Goal: Transaction & Acquisition: Purchase product/service

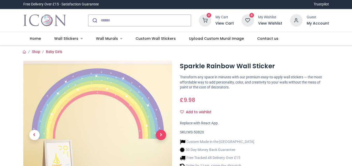
click at [159, 135] on span "Next" at bounding box center [161, 135] width 10 height 10
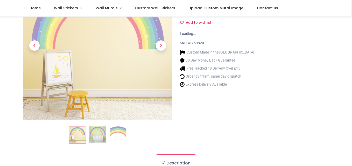
click at [163, 47] on span "Next" at bounding box center [161, 45] width 10 height 10
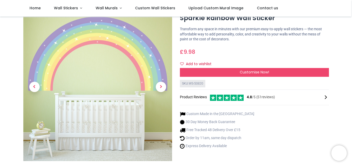
scroll to position [15, 0]
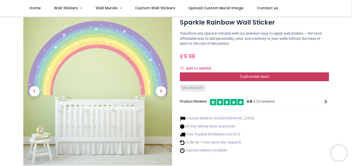
click at [308, 77] on div "Customise Now!" at bounding box center [254, 77] width 149 height 9
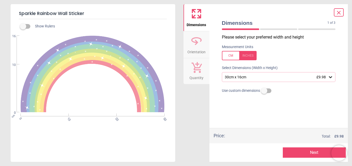
click at [330, 77] on icon at bounding box center [330, 77] width 5 height 5
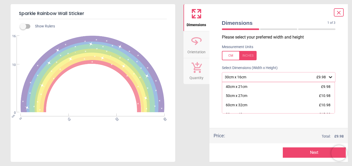
scroll to position [5, 0]
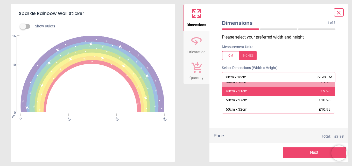
click at [279, 93] on div "40cm x 21cm £9.98" at bounding box center [278, 91] width 113 height 9
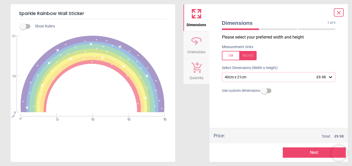
click at [331, 78] on icon at bounding box center [330, 77] width 3 height 2
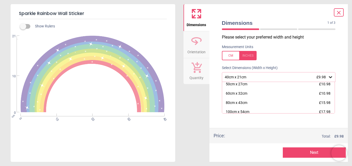
scroll to position [31, 0]
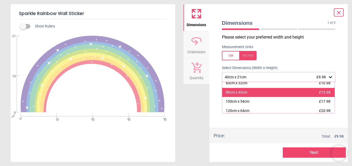
click at [319, 93] on span "£15.98" at bounding box center [324, 92] width 11 height 4
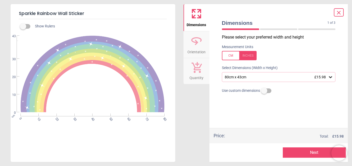
click at [331, 78] on icon at bounding box center [330, 77] width 3 height 2
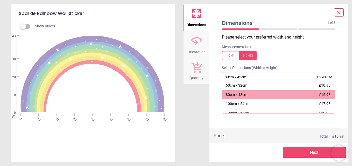
scroll to position [29, 0]
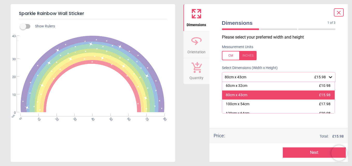
click at [314, 96] on div "80cm x 43cm £15.98" at bounding box center [278, 95] width 113 height 9
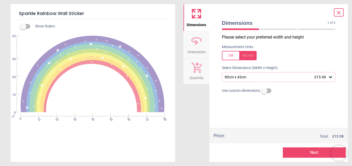
click at [320, 152] on button "Next" at bounding box center [314, 153] width 63 height 10
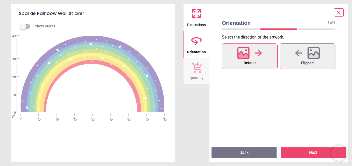
click at [266, 62] on button "Default" at bounding box center [250, 57] width 56 height 26
click at [317, 153] on button "Next" at bounding box center [313, 153] width 65 height 10
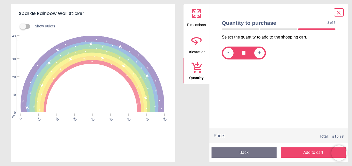
click at [259, 52] on span "+" at bounding box center [259, 53] width 3 height 6
type input "*"
click at [313, 153] on button "Add to cart" at bounding box center [313, 153] width 65 height 10
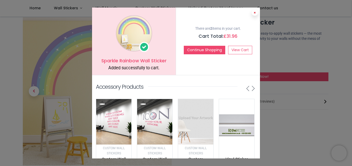
click at [254, 13] on icon at bounding box center [255, 12] width 2 height 3
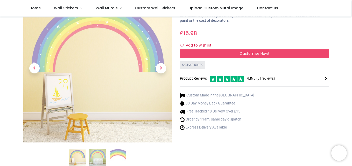
scroll to position [33, 0]
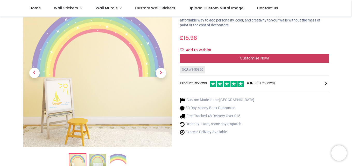
click at [298, 59] on div "Customise Now!" at bounding box center [254, 58] width 149 height 9
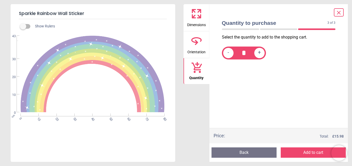
click at [341, 11] on icon at bounding box center [339, 13] width 6 height 6
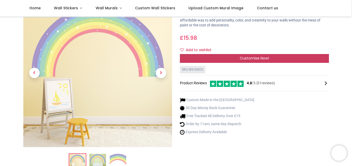
click at [269, 58] on span "Customise Now!" at bounding box center [254, 58] width 29 height 5
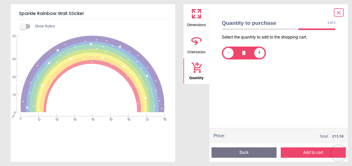
click at [340, 11] on icon at bounding box center [338, 12] width 3 height 3
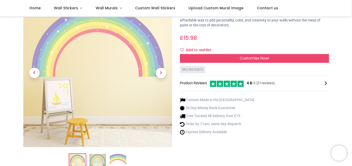
scroll to position [0, 0]
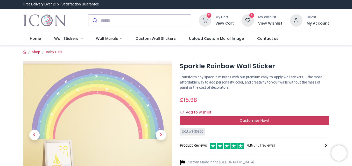
click at [230, 119] on div "Customise Now!" at bounding box center [254, 121] width 149 height 9
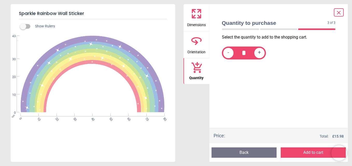
click at [243, 151] on button "Back" at bounding box center [244, 153] width 65 height 10
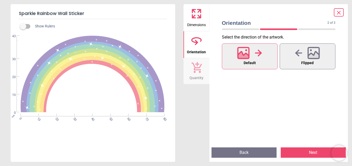
click at [243, 151] on button "Back" at bounding box center [244, 153] width 65 height 10
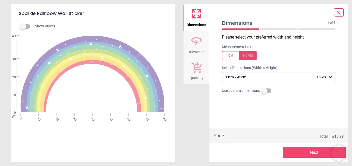
click at [331, 78] on icon at bounding box center [330, 77] width 3 height 2
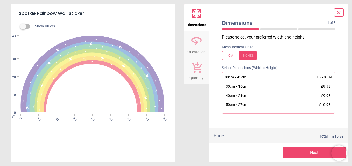
scroll to position [15, 0]
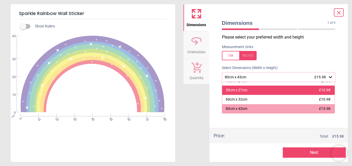
click at [325, 90] on span "£10.98" at bounding box center [324, 90] width 11 height 4
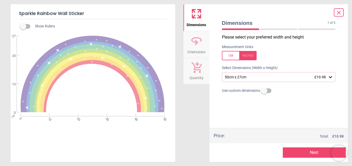
click at [325, 90] on div "Use custom dimensions" at bounding box center [279, 90] width 122 height 9
click at [304, 154] on button "Next" at bounding box center [314, 153] width 63 height 10
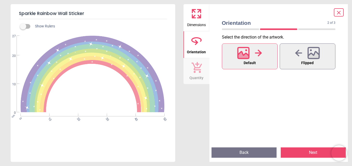
click at [249, 65] on span "Default" at bounding box center [250, 63] width 12 height 7
click at [314, 151] on button "Next" at bounding box center [313, 153] width 65 height 10
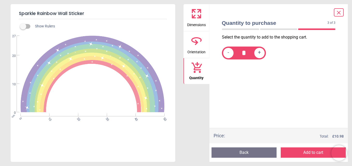
click at [259, 55] on span "+" at bounding box center [259, 53] width 3 height 6
type input "*"
click at [307, 152] on button "Add to cart" at bounding box center [313, 153] width 65 height 10
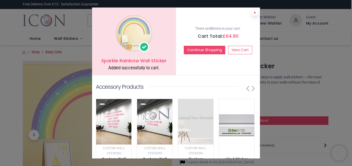
click at [254, 12] on icon at bounding box center [255, 12] width 2 height 3
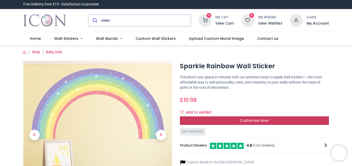
click at [271, 121] on div "Customise Now!" at bounding box center [254, 121] width 149 height 9
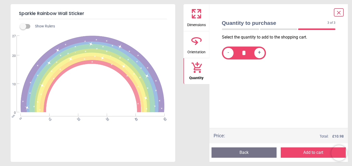
click at [263, 153] on button "Back" at bounding box center [244, 153] width 65 height 10
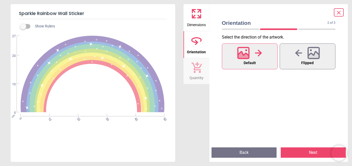
click at [263, 153] on button "Back" at bounding box center [244, 153] width 65 height 10
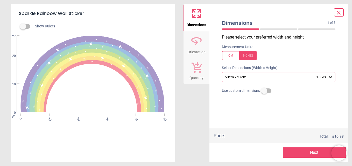
click at [310, 76] on div "50cm x 27cm £10.98" at bounding box center [276, 77] width 104 height 4
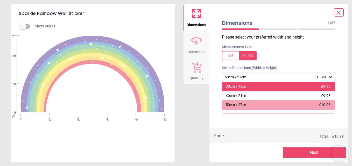
click at [311, 85] on div "30cm x 16cm £9.98" at bounding box center [278, 86] width 113 height 9
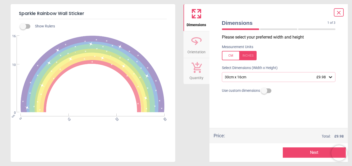
click at [310, 155] on button "Next" at bounding box center [314, 153] width 63 height 10
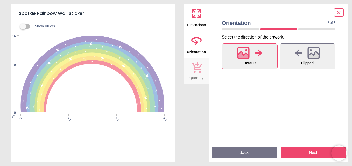
click at [268, 63] on button "Default" at bounding box center [250, 57] width 56 height 26
click at [308, 151] on button "Next" at bounding box center [313, 153] width 65 height 10
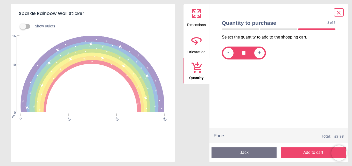
click at [308, 151] on button "Add to cart" at bounding box center [313, 153] width 65 height 10
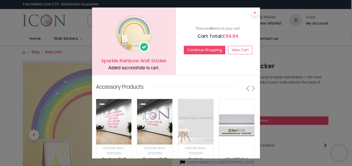
click at [254, 14] on icon at bounding box center [255, 12] width 2 height 3
